Goal: Transaction & Acquisition: Book appointment/travel/reservation

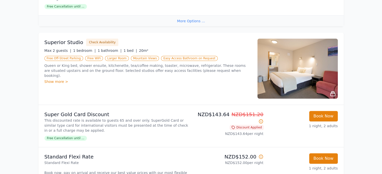
scroll to position [233, 0]
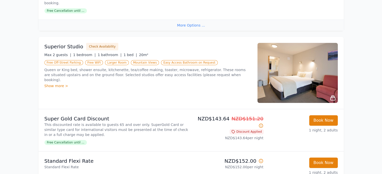
click at [301, 76] on img at bounding box center [297, 73] width 80 height 60
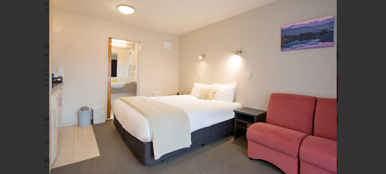
click at [374, 87] on icon "Show slide 2 of 10" at bounding box center [374, 87] width 12 height 12
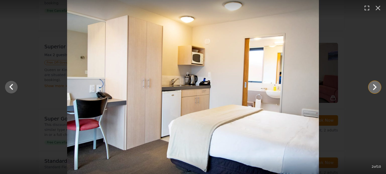
click at [374, 87] on icon "Show slide 3 of 10" at bounding box center [374, 87] width 12 height 12
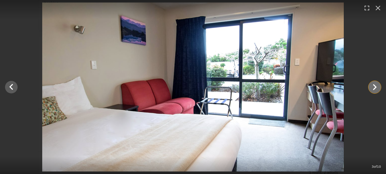
click at [374, 87] on icon "Show slide 4 of 10" at bounding box center [374, 87] width 12 height 12
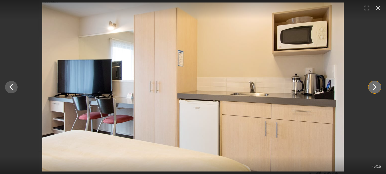
click at [374, 87] on icon "Show slide 5 of 10" at bounding box center [374, 87] width 12 height 12
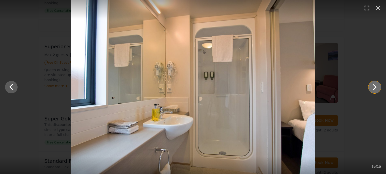
click at [374, 87] on icon "Show slide 6 of 10" at bounding box center [374, 87] width 12 height 12
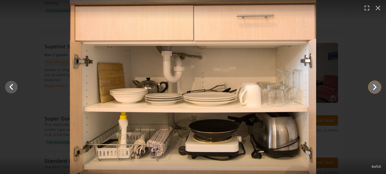
click at [374, 87] on icon "Show slide 7 of 10" at bounding box center [374, 87] width 12 height 12
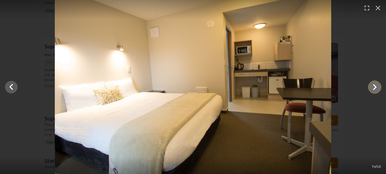
click at [374, 87] on icon "Show slide 8 of 10" at bounding box center [374, 87] width 12 height 12
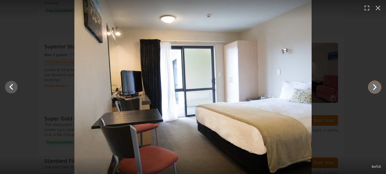
click at [374, 87] on icon "Show slide 9 of 10" at bounding box center [374, 87] width 12 height 12
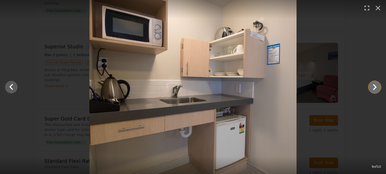
click at [374, 87] on icon "Show slide 10 of 10" at bounding box center [374, 87] width 12 height 12
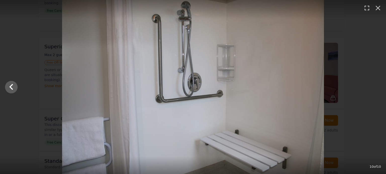
click at [374, 87] on div at bounding box center [193, 87] width 386 height 174
